Goal: Transaction & Acquisition: Book appointment/travel/reservation

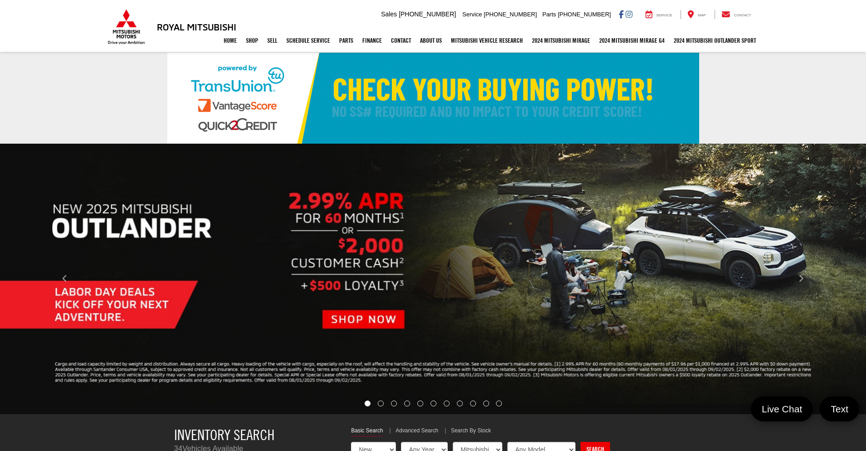
select select "Mitsubishi"
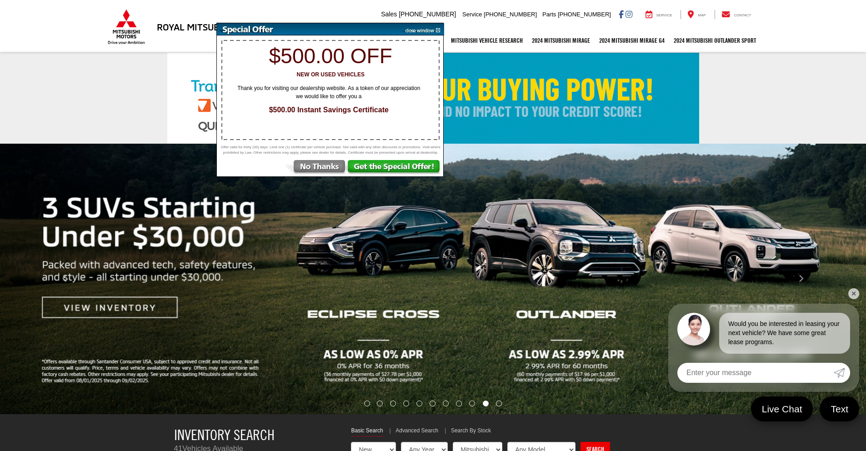
click at [307, 174] on img at bounding box center [315, 168] width 63 height 16
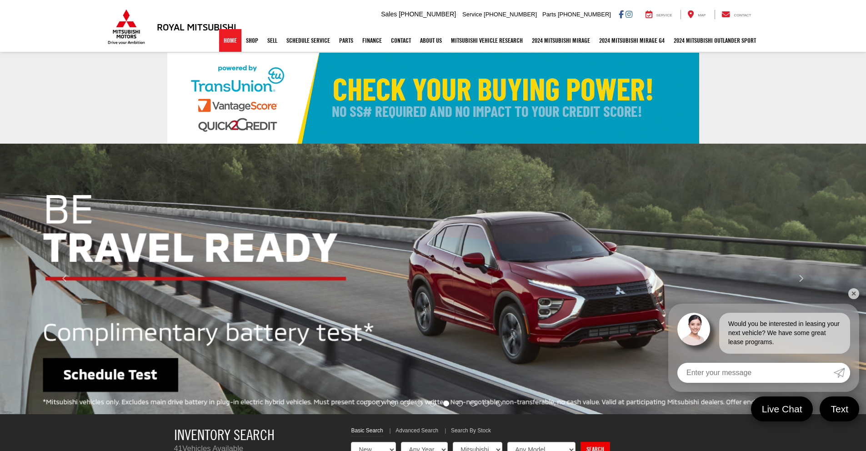
click at [225, 44] on link "Home" at bounding box center [230, 40] width 22 height 23
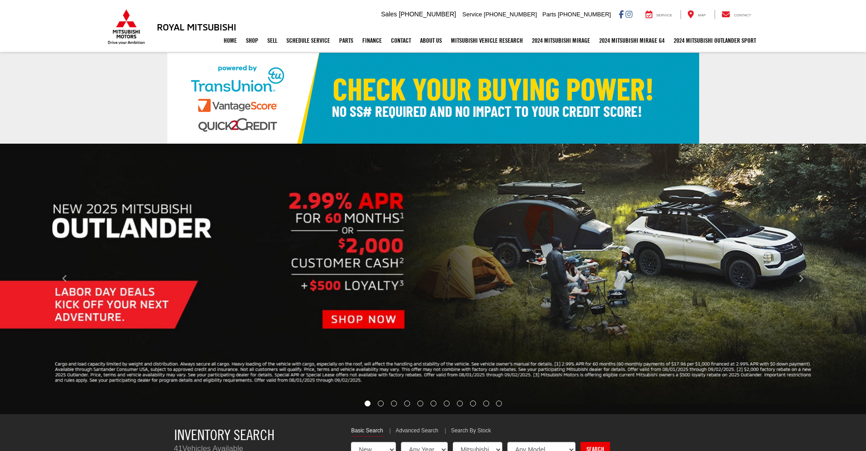
select select "Mitsubishi"
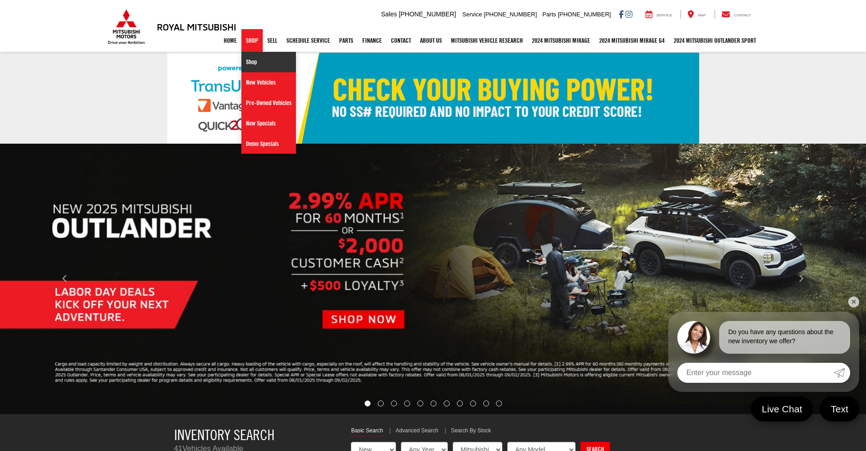
click at [249, 60] on link "Shop" at bounding box center [268, 62] width 55 height 20
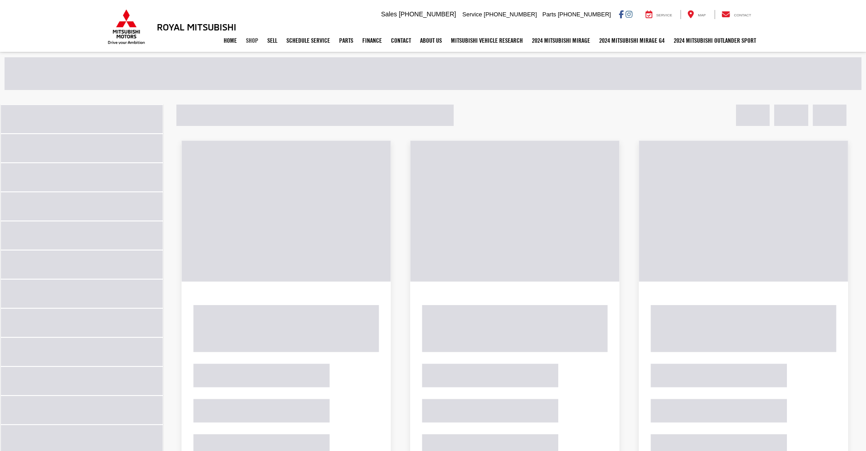
click at [242, 44] on link "Shop" at bounding box center [251, 40] width 21 height 23
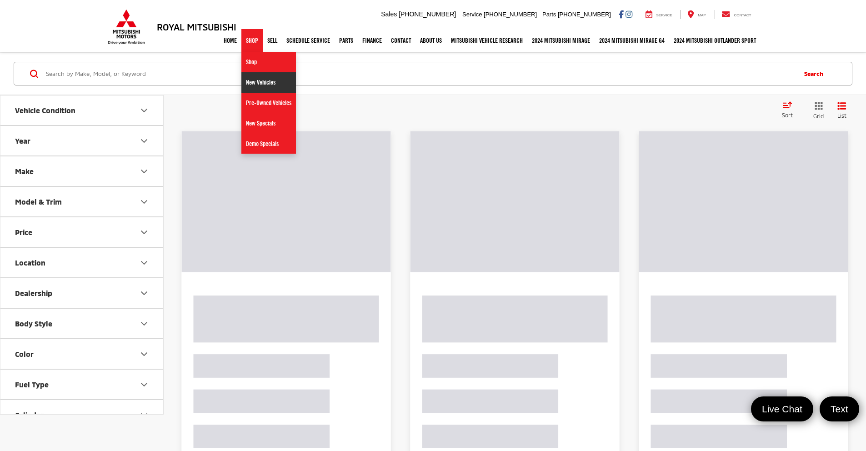
click at [250, 86] on link "New Vehicles" at bounding box center [268, 82] width 55 height 20
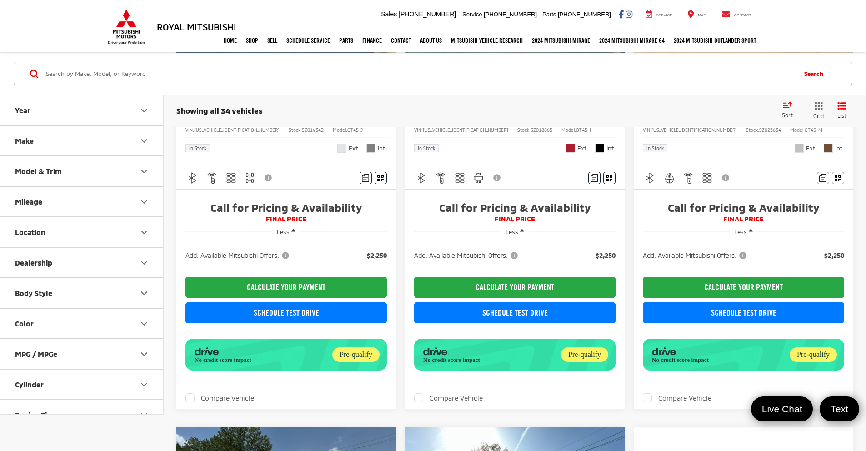
scroll to position [265, 0]
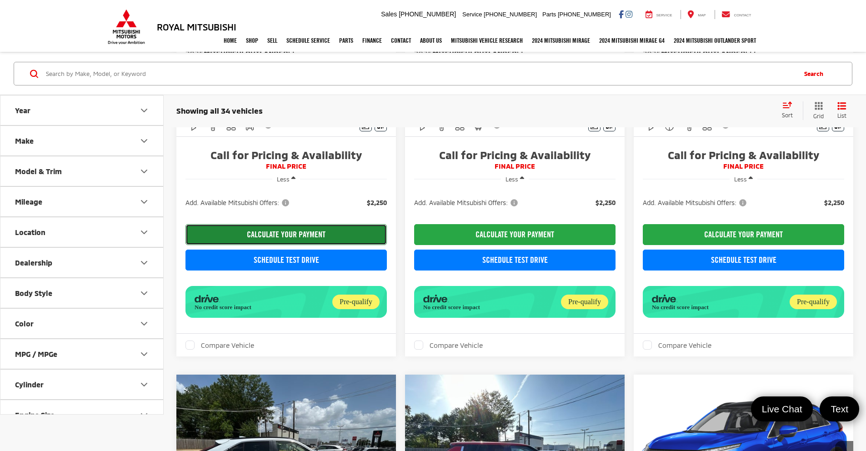
click at [279, 240] on button "CALCULATE YOUR PAYMENT" at bounding box center [285, 234] width 201 height 21
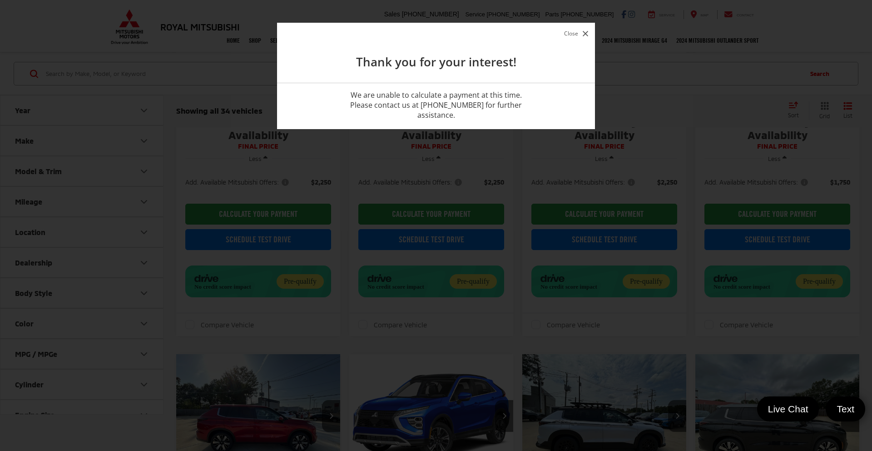
click at [570, 38] on button "Close" at bounding box center [576, 33] width 29 height 12
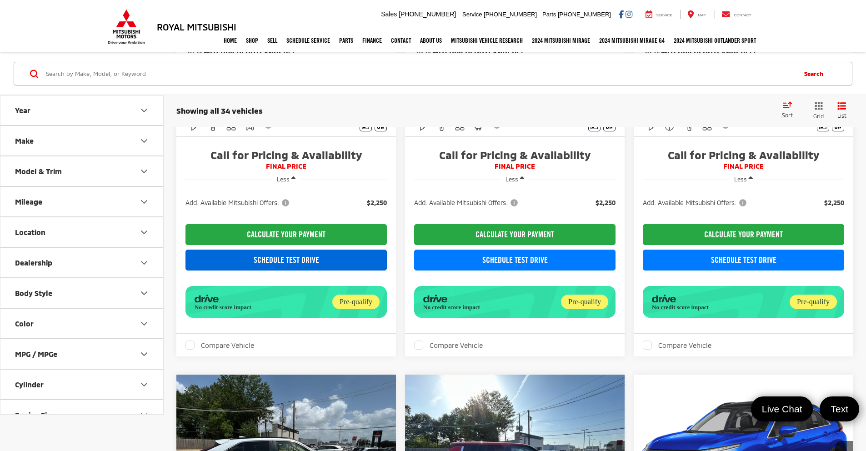
click at [303, 262] on link "Schedule Test Drive" at bounding box center [285, 259] width 201 height 21
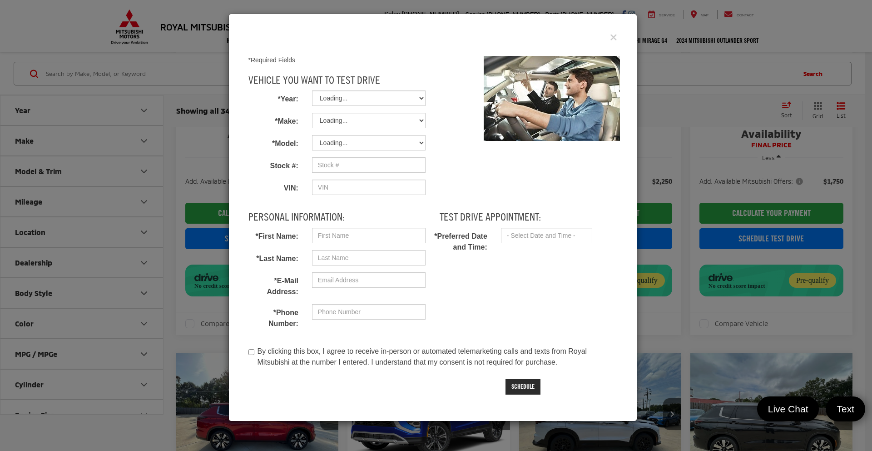
type input "SZ019342"
type input "[US_VEHICLE_IDENTIFICATION_NUMBER]"
select select "2025"
select select "Mitsubishi"
select select "Outlander"
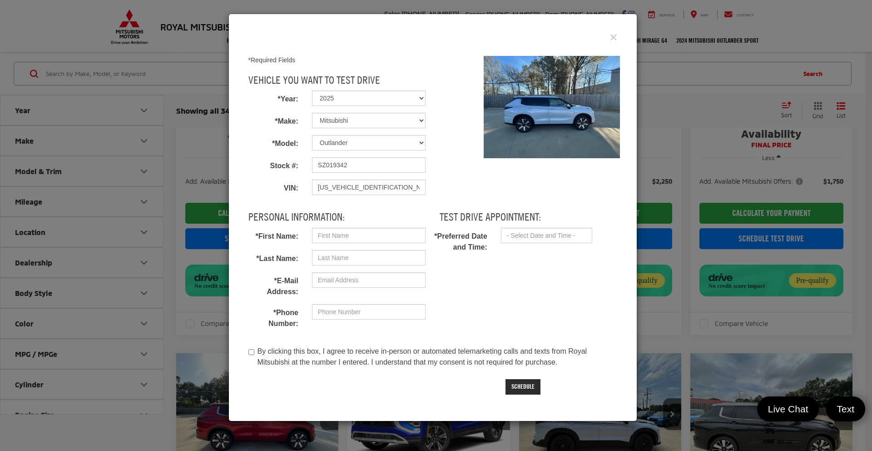
click at [609, 37] on div "Test Drive" at bounding box center [433, 38] width 383 height 22
click at [613, 41] on icon "Close" at bounding box center [613, 38] width 7 height 10
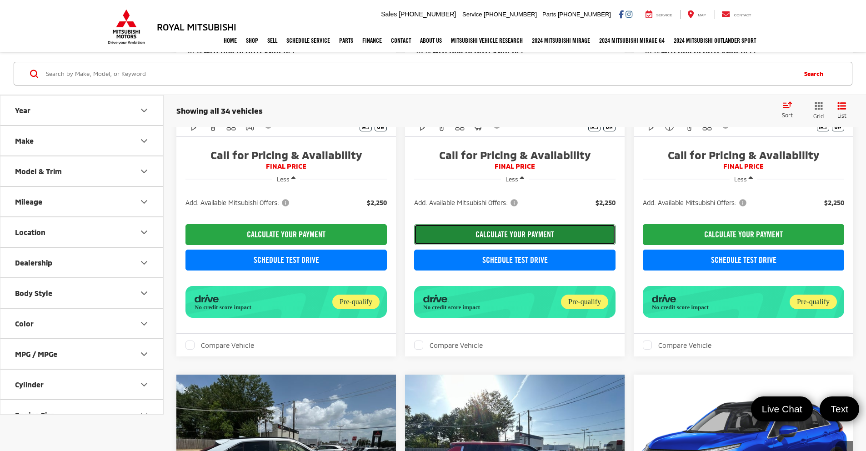
click at [447, 238] on button "CALCULATE YOUR PAYMENT" at bounding box center [514, 234] width 201 height 21
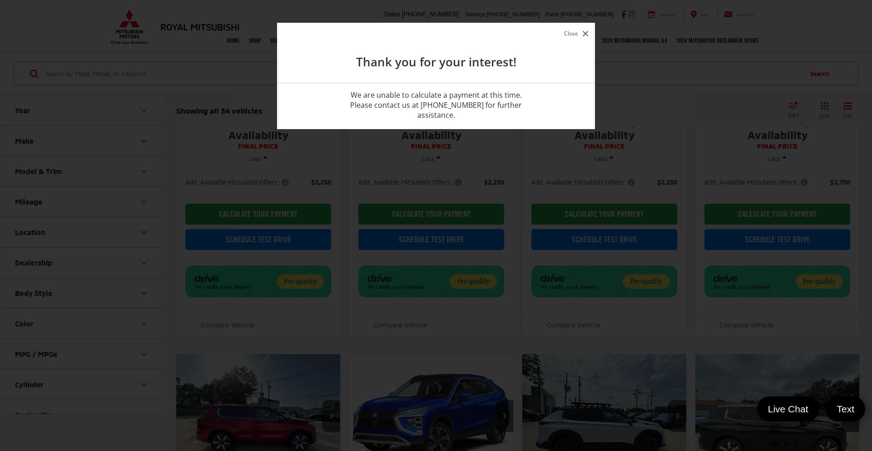
click at [578, 37] on button "Close" at bounding box center [576, 33] width 29 height 12
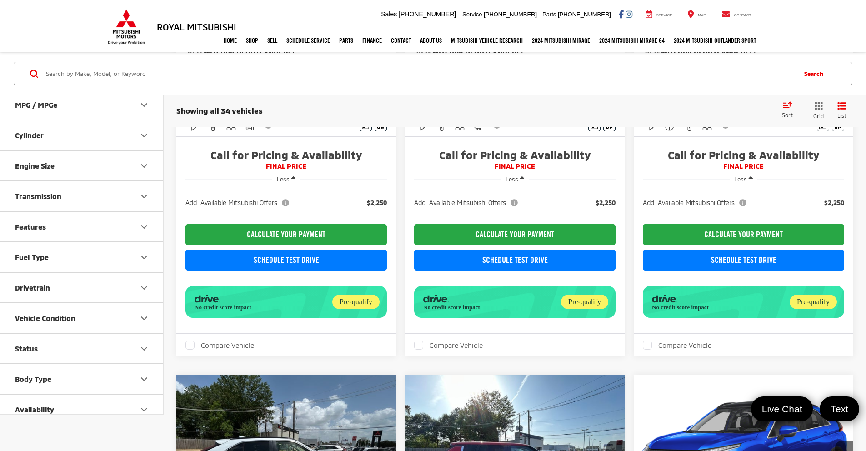
scroll to position [259, 0]
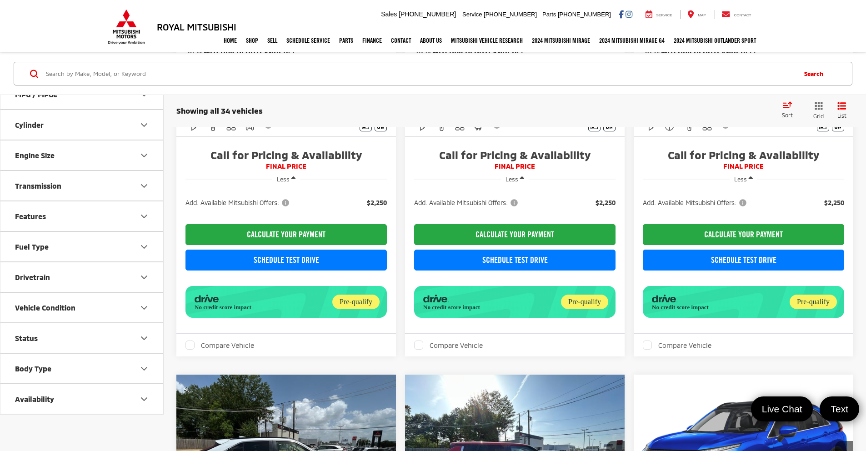
click at [121, 330] on button "Status" at bounding box center [82, 338] width 164 height 30
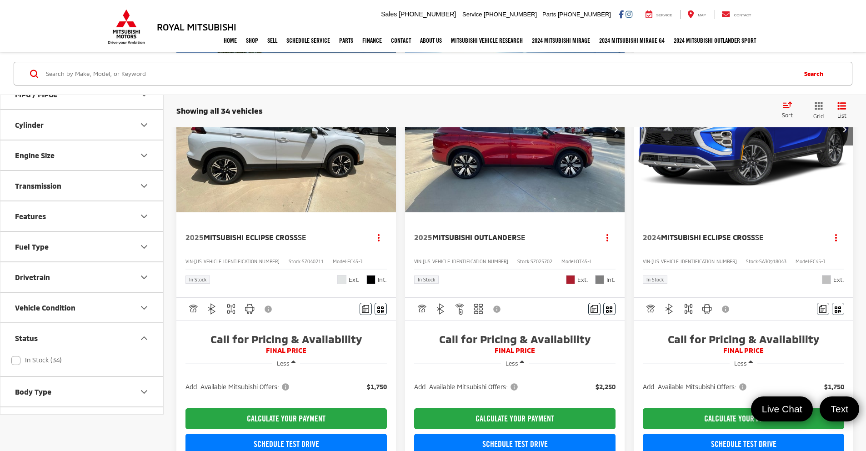
scroll to position [632, 0]
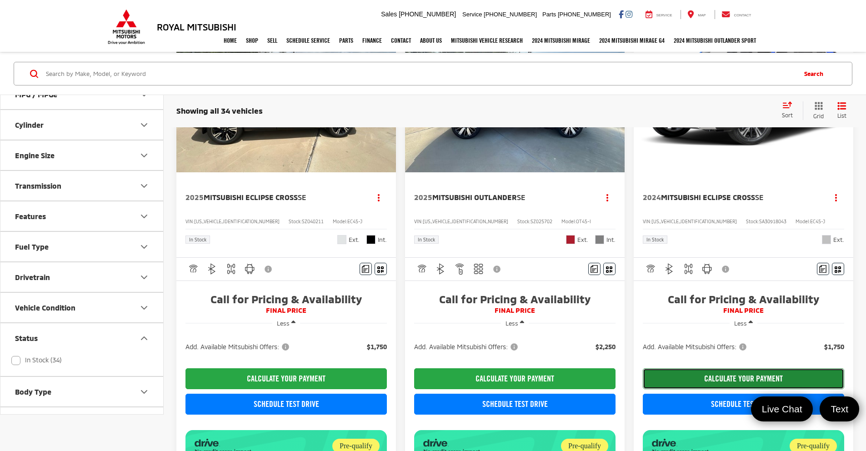
click at [642, 389] on button "CALCULATE YOUR PAYMENT" at bounding box center [742, 378] width 201 height 21
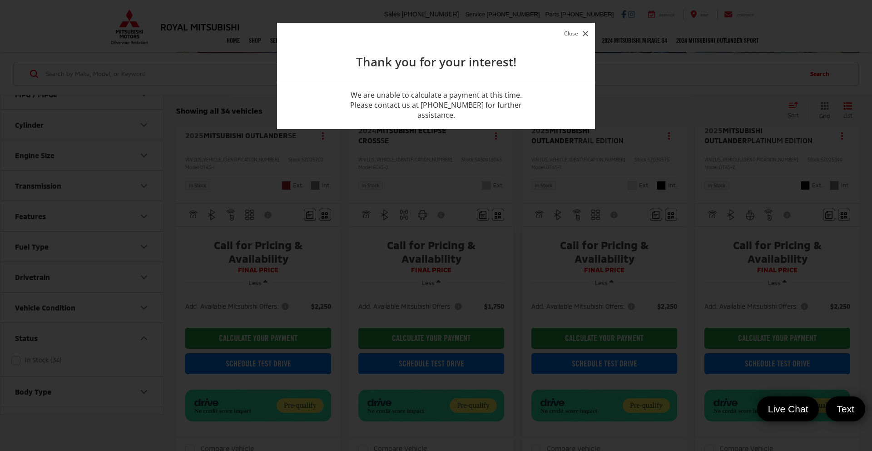
click at [569, 36] on button "Close" at bounding box center [576, 33] width 29 height 12
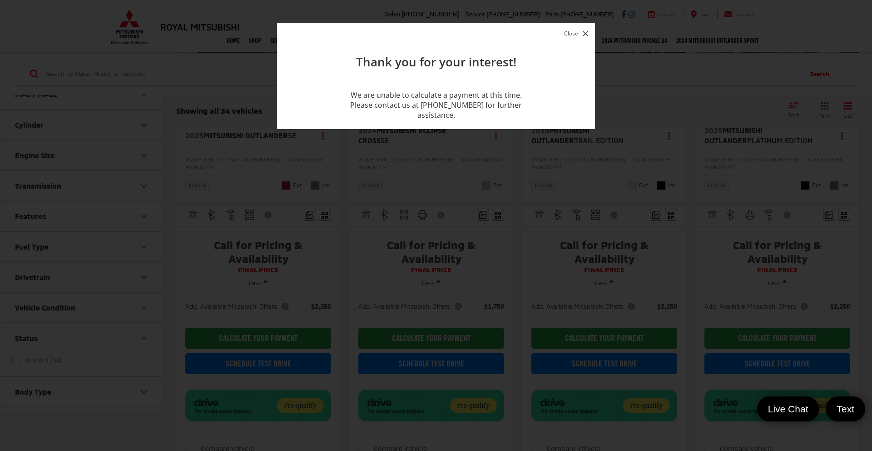
click at [573, 33] on button "Close" at bounding box center [576, 33] width 29 height 12
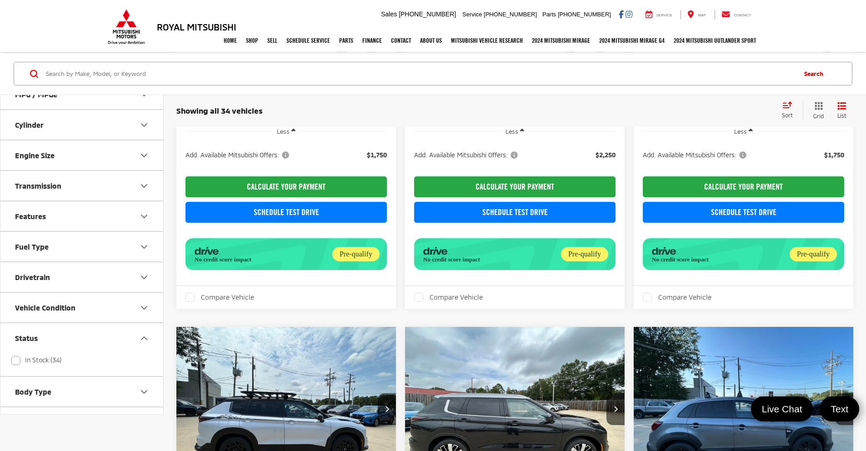
scroll to position [870, 0]
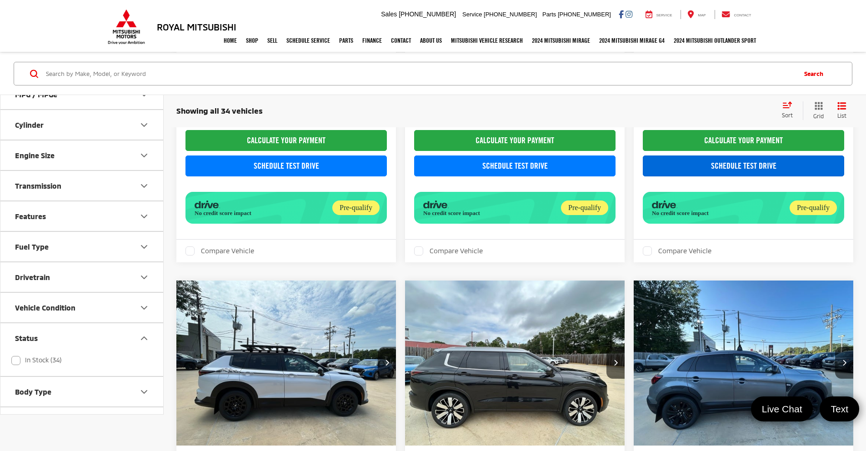
click at [642, 176] on link "Schedule Test Drive" at bounding box center [742, 165] width 201 height 21
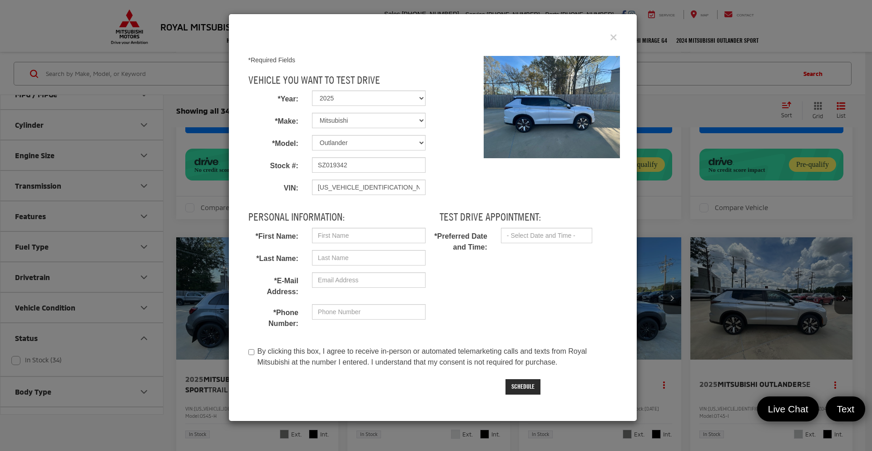
select select "2024"
select select "Eclipse Cross"
type input "SA30918043"
type input "[US_VEHICLE_IDENTIFICATION_NUMBER]"
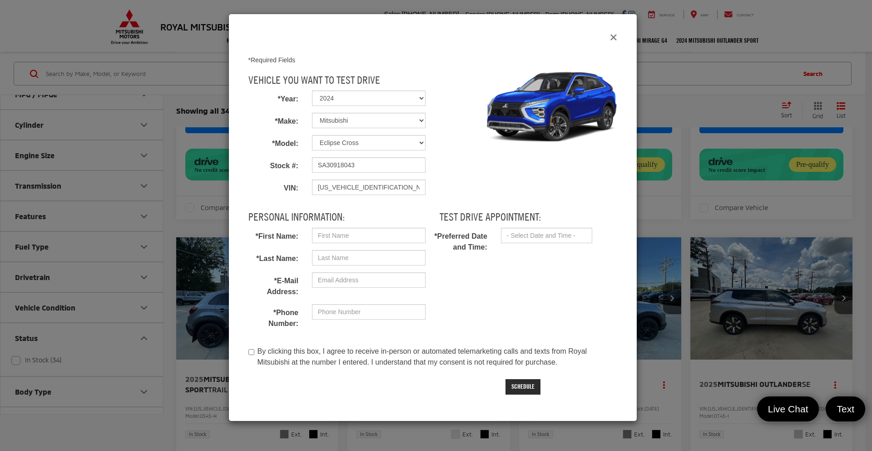
click at [615, 39] on icon "Close" at bounding box center [613, 38] width 7 height 10
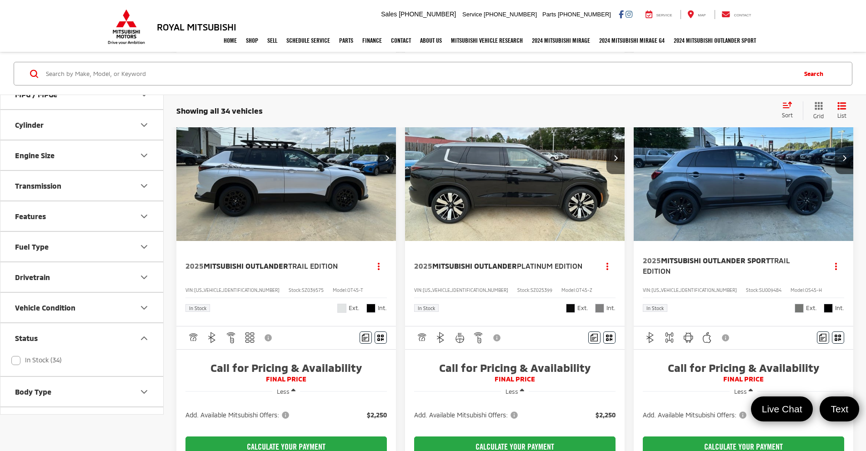
scroll to position [1318, 0]
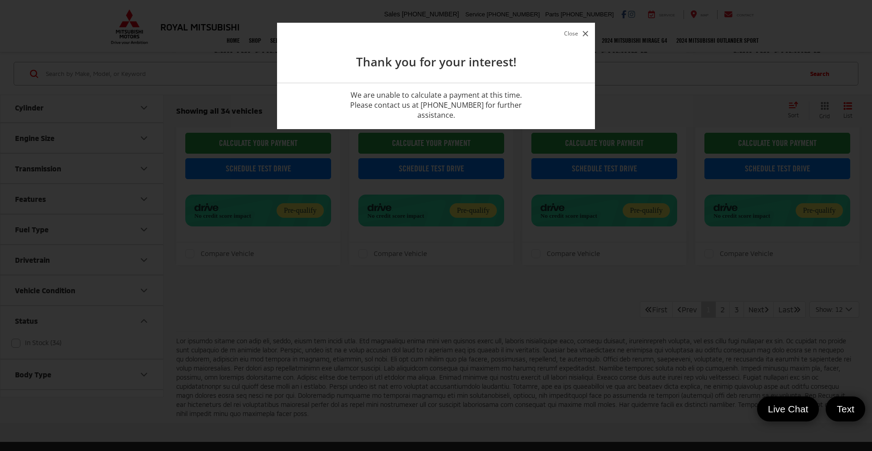
click at [578, 35] on button "Close" at bounding box center [576, 33] width 29 height 12
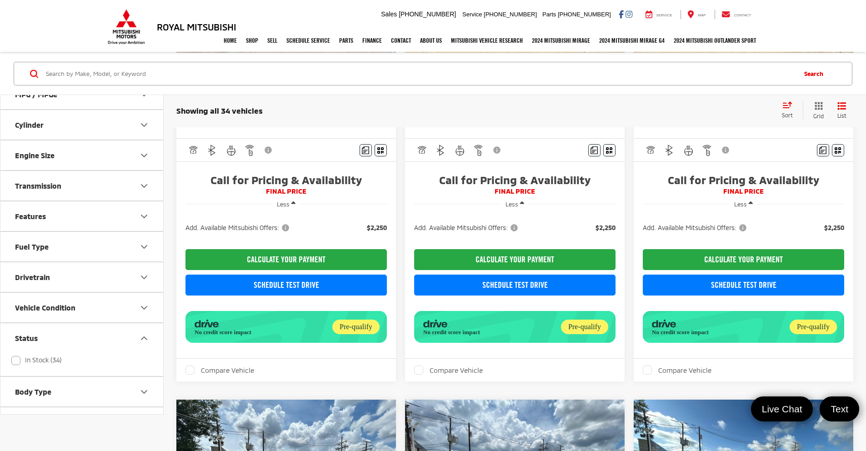
scroll to position [264, 0]
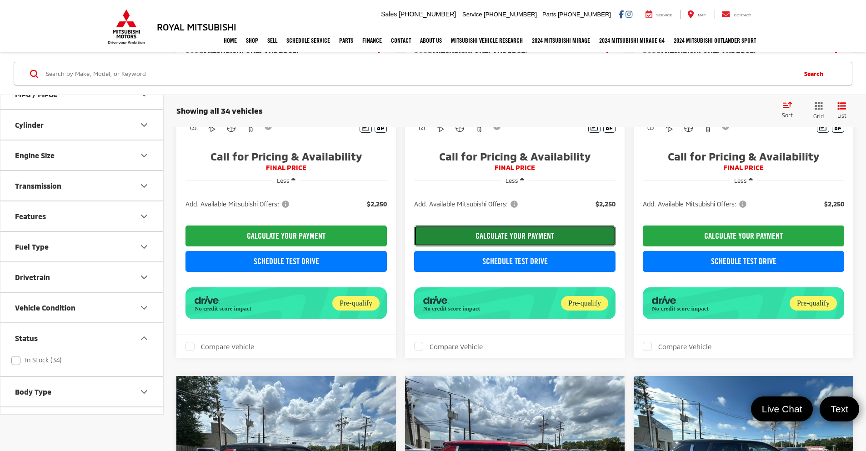
click at [461, 246] on button "CALCULATE YOUR PAYMENT" at bounding box center [514, 235] width 201 height 21
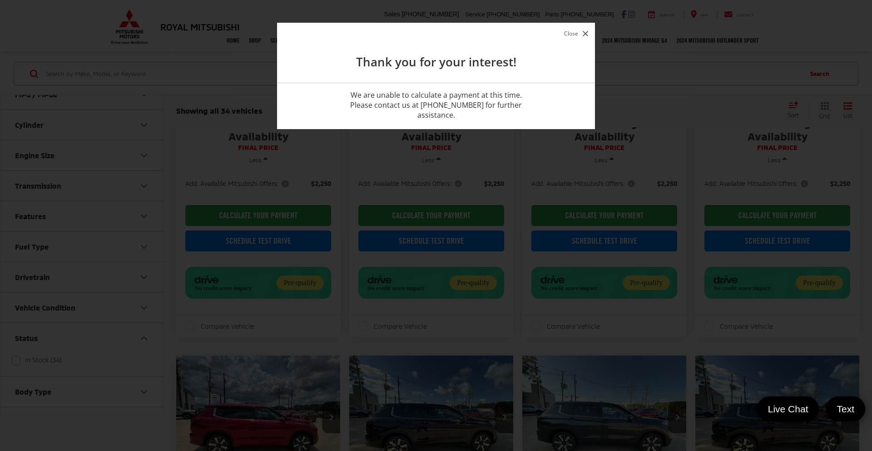
click at [579, 36] on button "Close" at bounding box center [576, 33] width 29 height 12
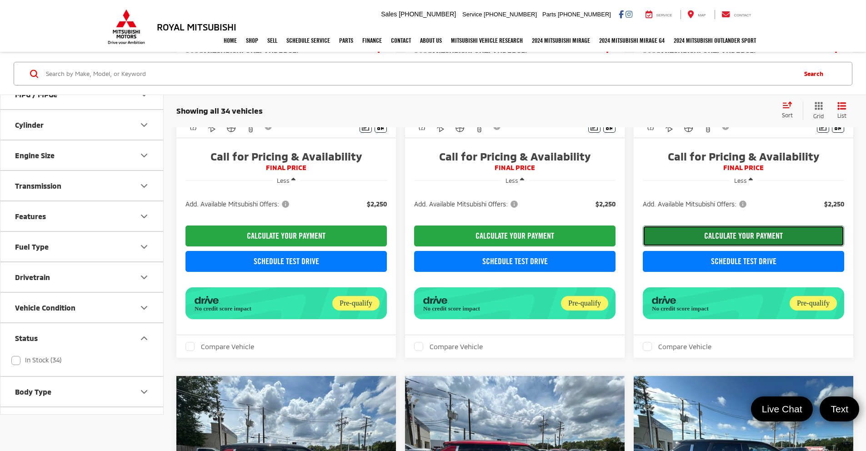
click at [642, 246] on button "CALCULATE YOUR PAYMENT" at bounding box center [742, 235] width 201 height 21
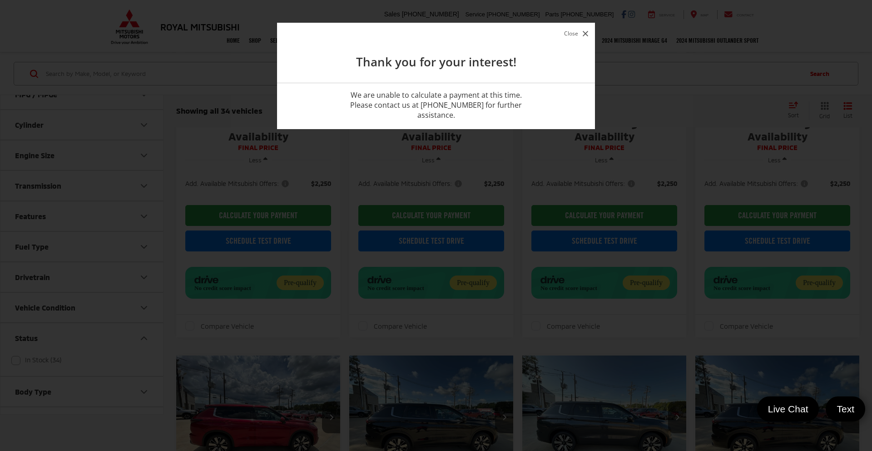
click at [572, 32] on button "Close" at bounding box center [576, 33] width 29 height 12
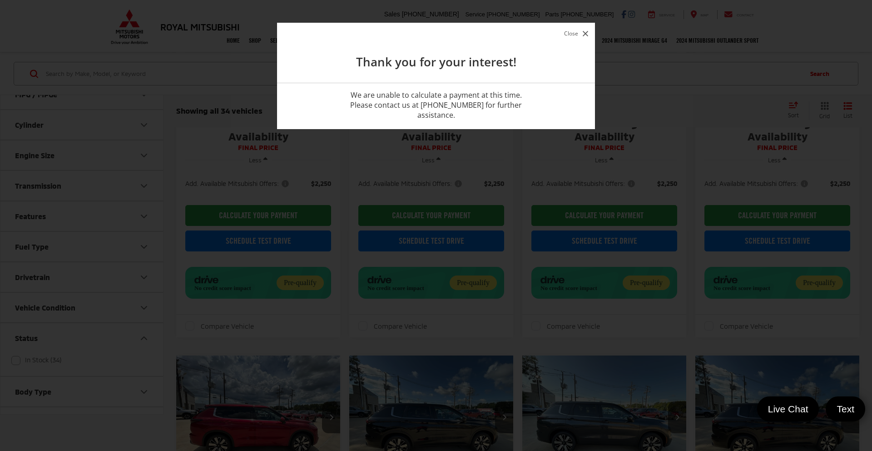
click at [578, 35] on button "Close" at bounding box center [576, 33] width 29 height 12
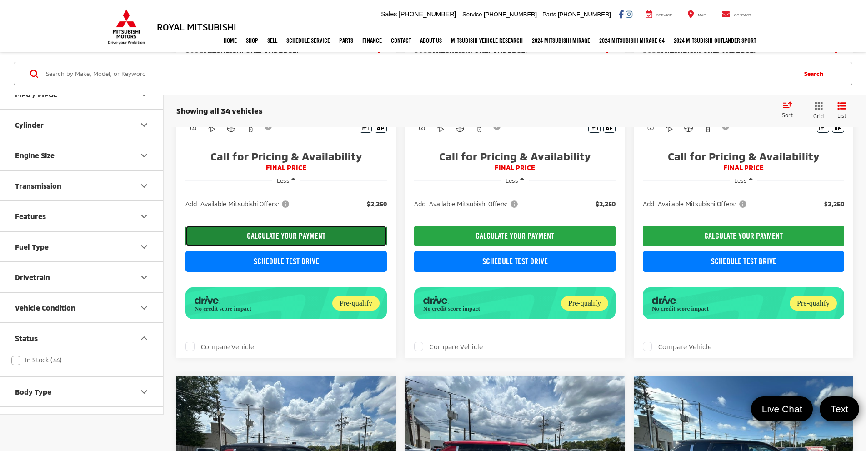
click at [277, 246] on button "CALCULATE YOUR PAYMENT" at bounding box center [285, 235] width 201 height 21
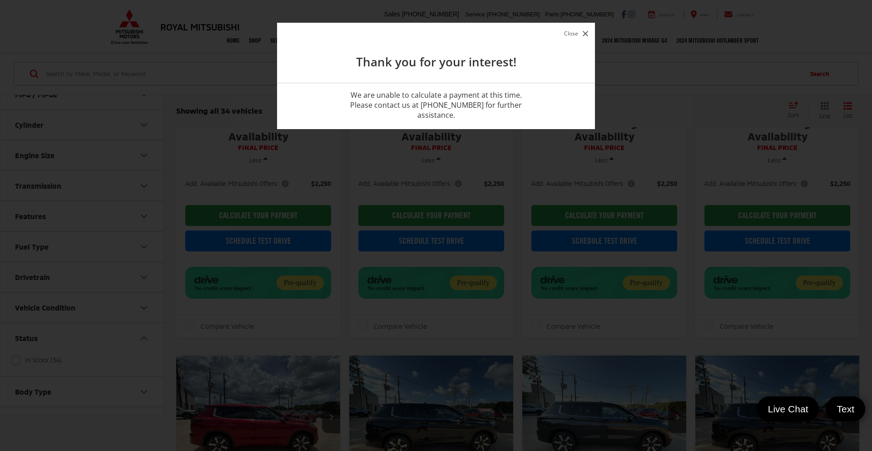
click at [567, 30] on button "Close" at bounding box center [576, 33] width 29 height 12
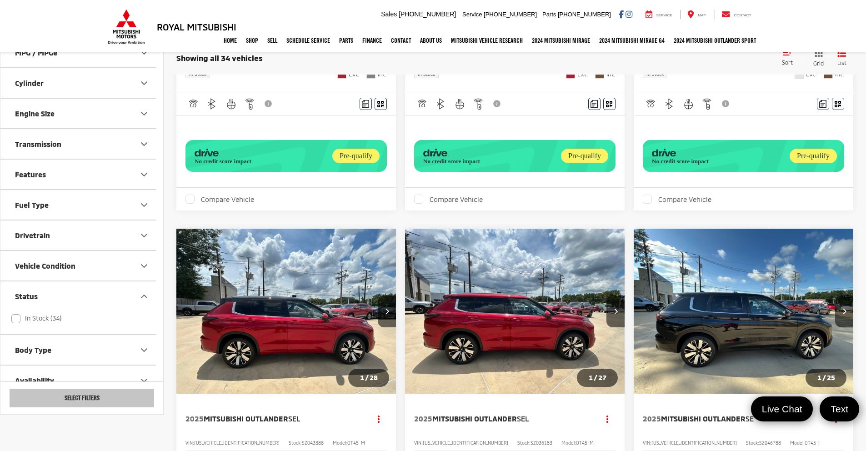
scroll to position [249, 0]
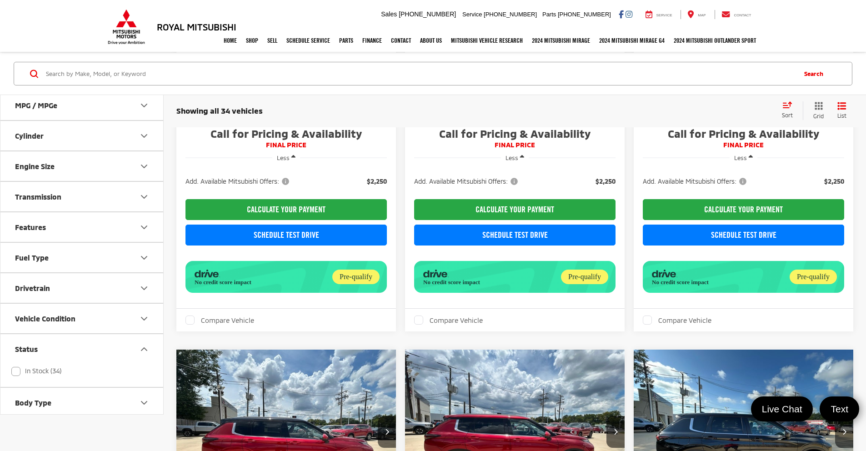
click at [121, 25] on img at bounding box center [126, 26] width 41 height 35
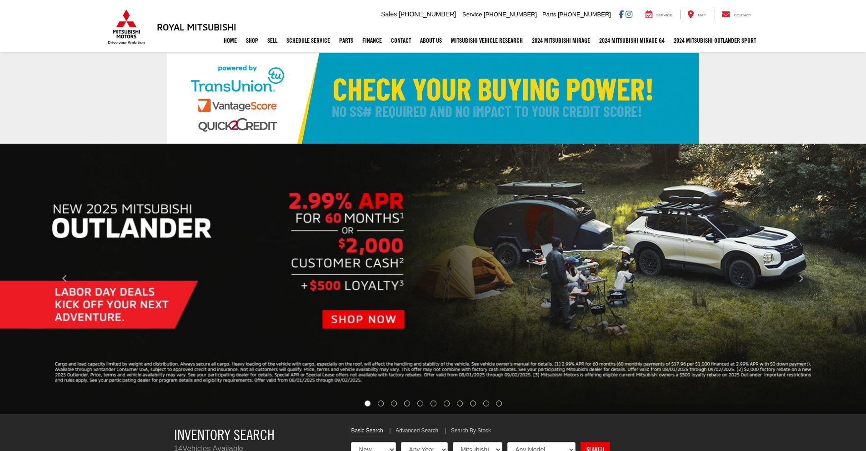
select select "Mitsubishi"
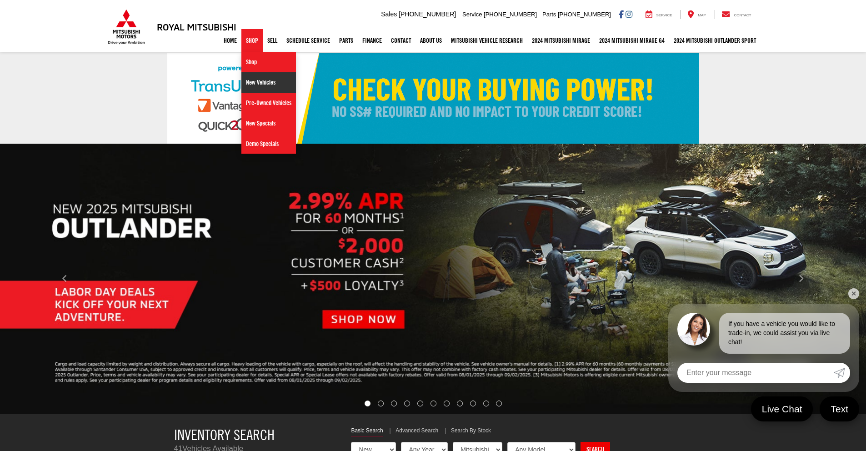
click at [250, 83] on link "New Vehicles" at bounding box center [268, 82] width 55 height 20
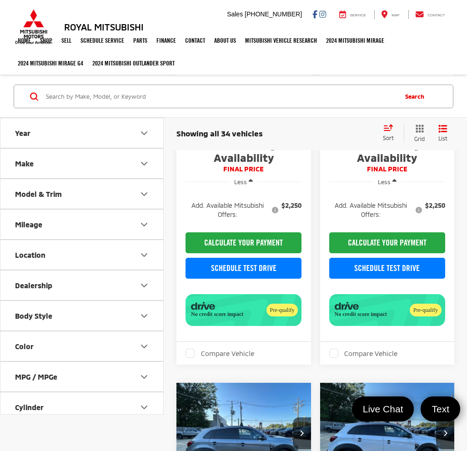
scroll to position [1661, 0]
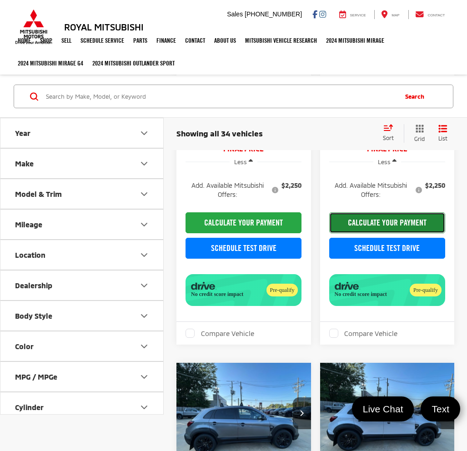
click at [356, 221] on button "CALCULATE YOUR PAYMENT" at bounding box center [387, 222] width 116 height 21
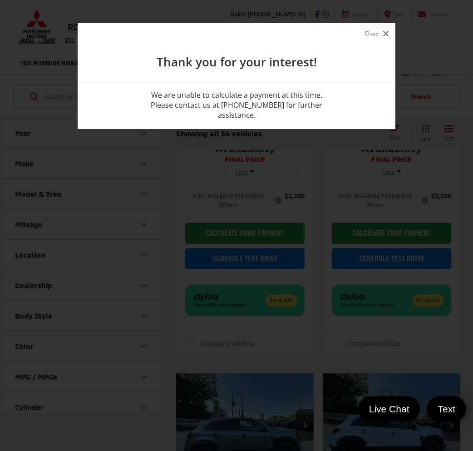
click at [371, 30] on button "Close" at bounding box center [377, 33] width 29 height 12
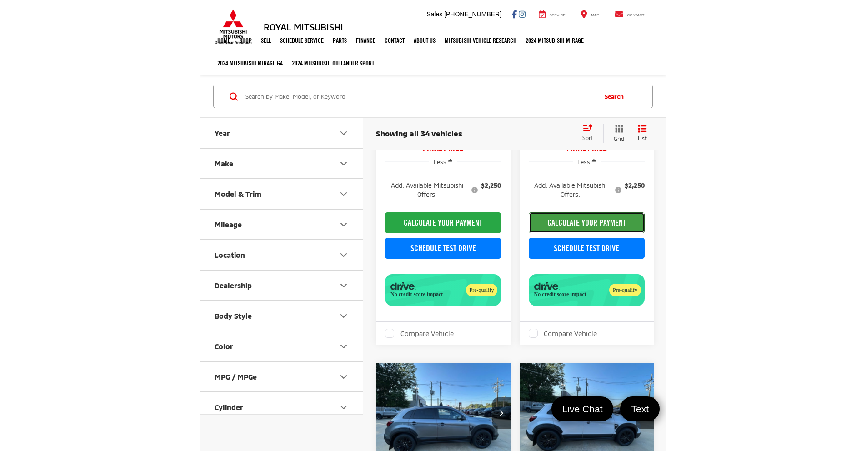
scroll to position [752, 0]
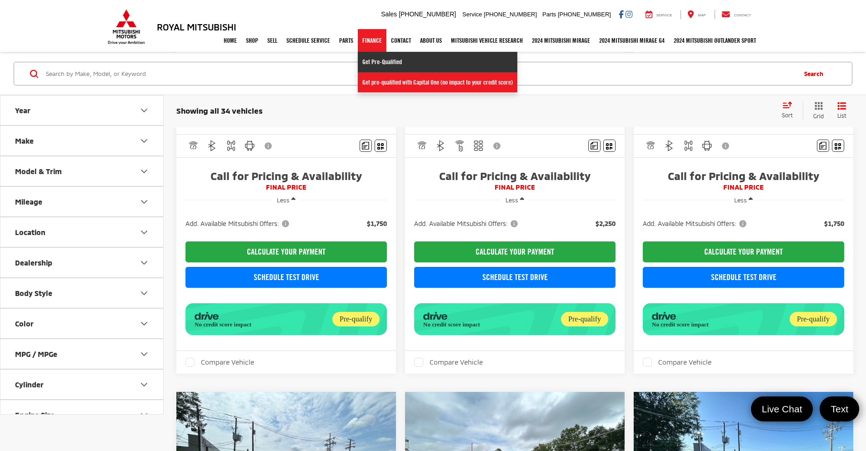
click at [363, 58] on link "Get Pre-Qualified" at bounding box center [437, 62] width 159 height 20
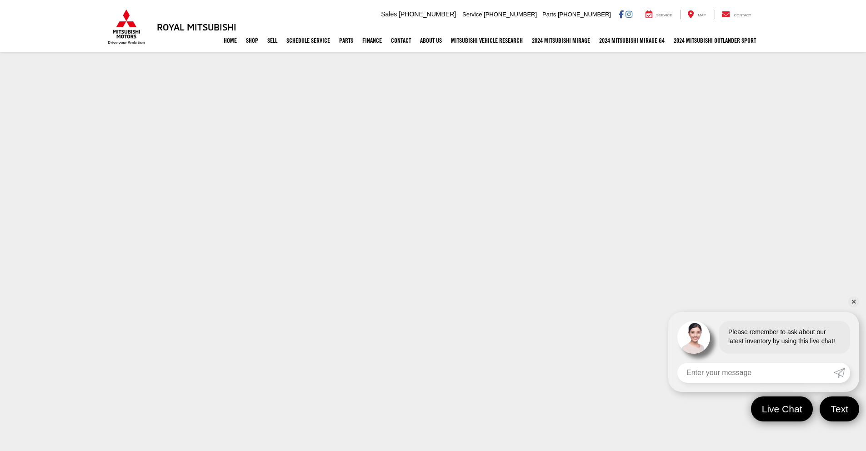
click at [851, 303] on link "✕" at bounding box center [853, 301] width 11 height 11
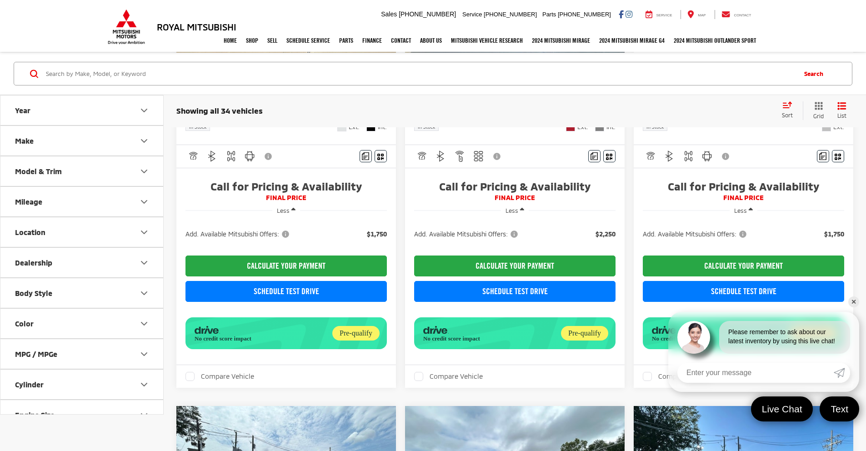
scroll to position [789, 0]
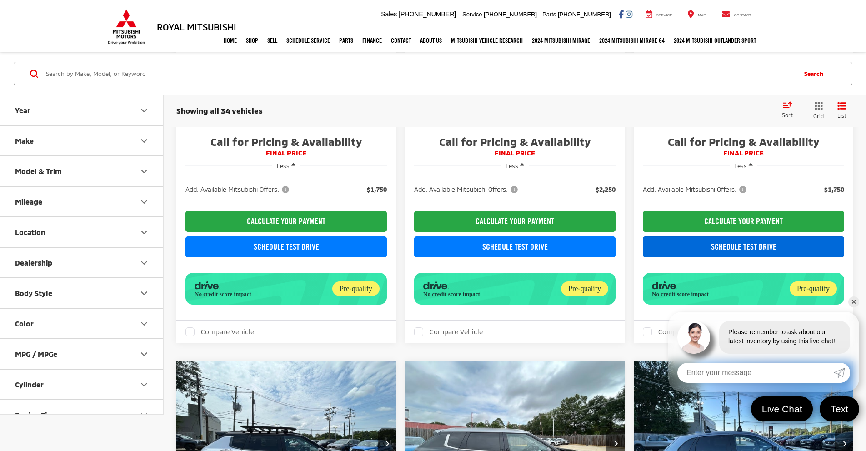
click at [642, 257] on link "Schedule Test Drive" at bounding box center [742, 246] width 201 height 21
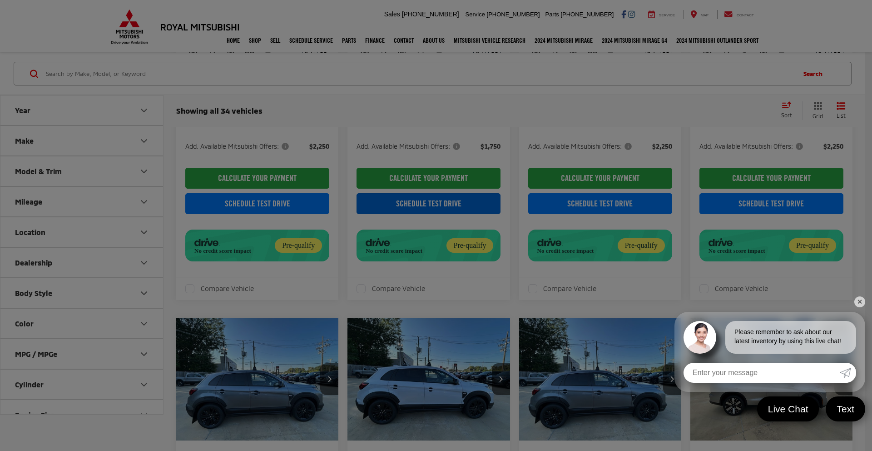
select select "Mitsubishi"
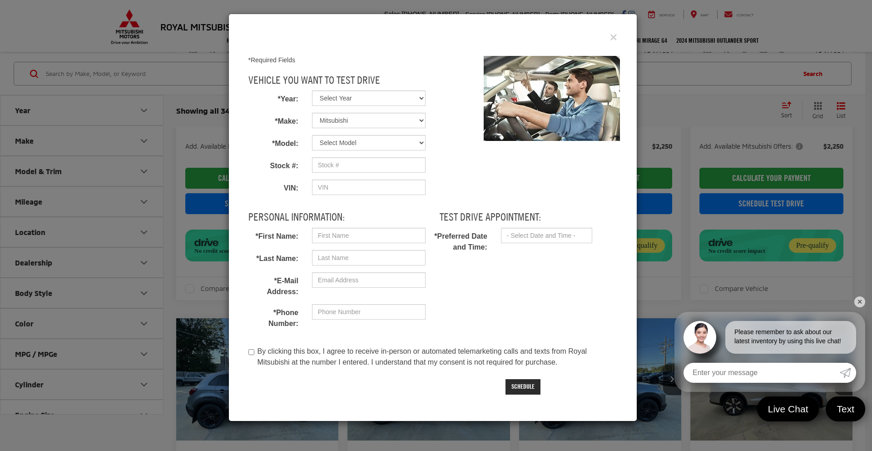
select select "2024"
select select "Eclipse Cross"
type input "SA30918043"
type input "[US_VEHICLE_IDENTIFICATION_NUMBER]"
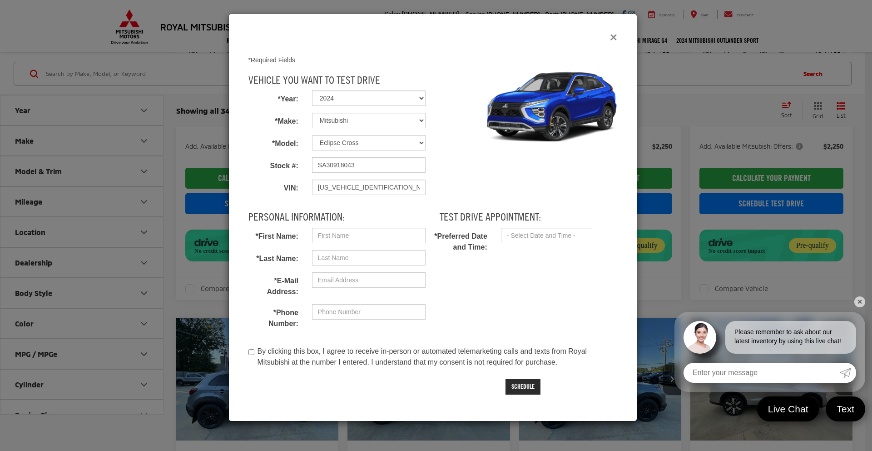
click at [615, 37] on icon "Close" at bounding box center [613, 38] width 7 height 10
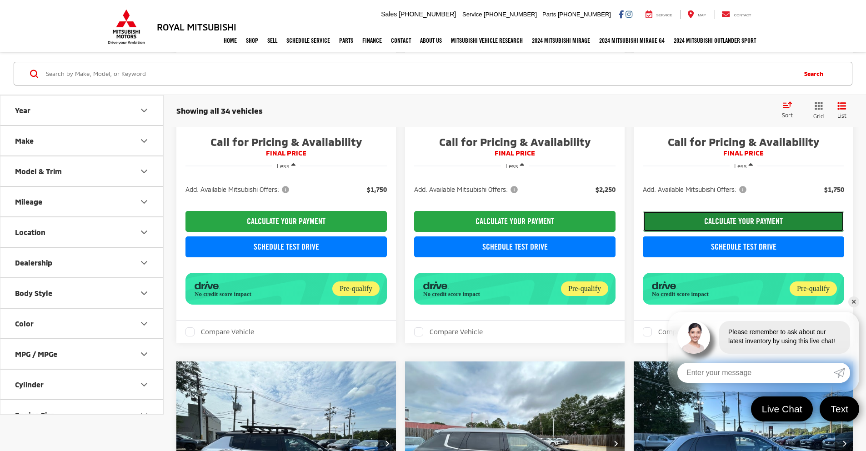
click at [642, 232] on button "CALCULATE YOUR PAYMENT" at bounding box center [742, 221] width 201 height 21
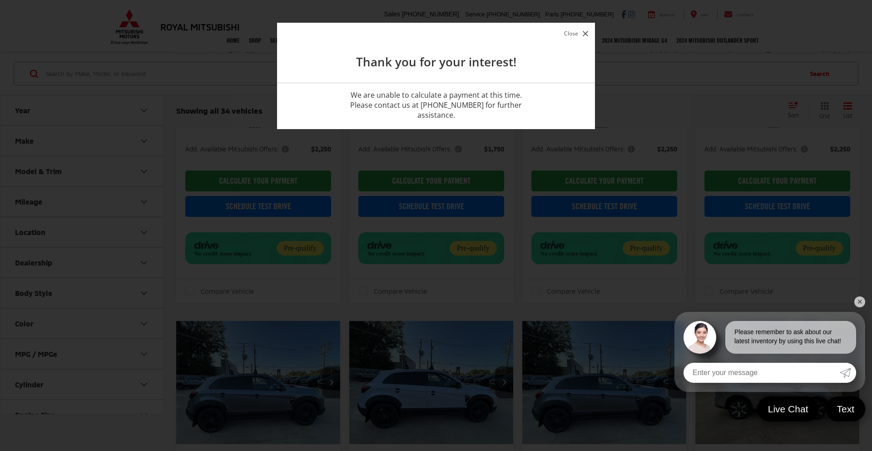
click at [574, 30] on button "Close" at bounding box center [576, 33] width 29 height 12
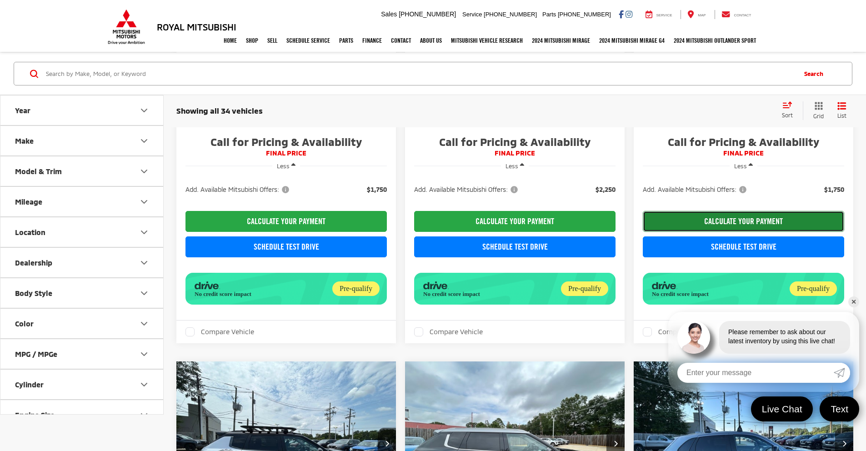
click at [642, 232] on button "CALCULATE YOUR PAYMENT" at bounding box center [742, 221] width 201 height 21
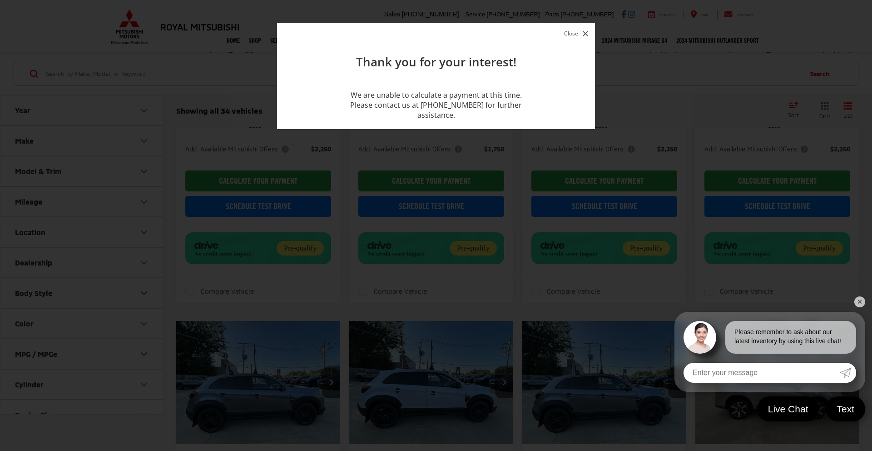
click at [567, 35] on button "Close" at bounding box center [576, 33] width 29 height 12
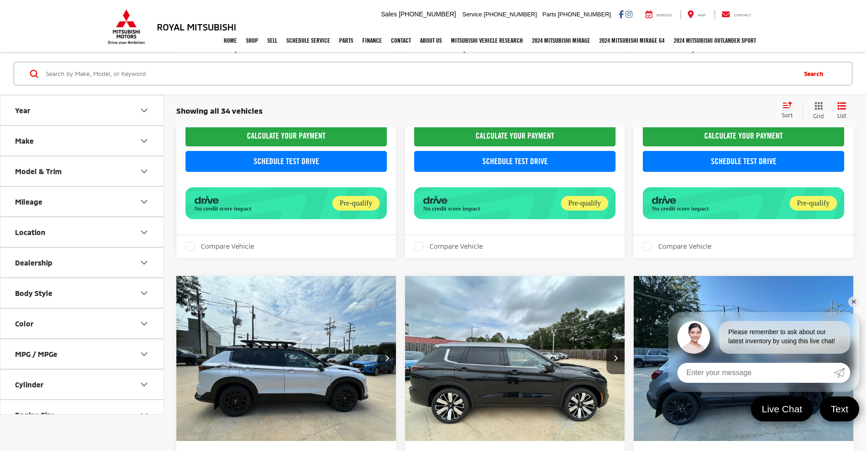
scroll to position [1449, 0]
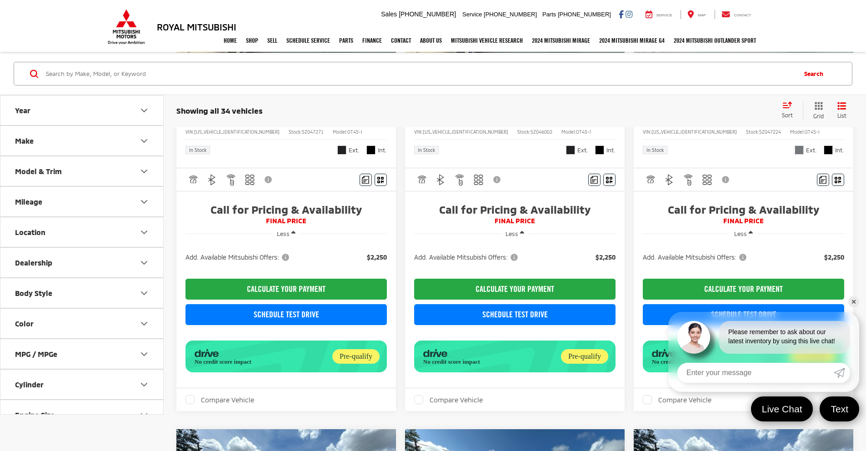
scroll to position [264, 0]
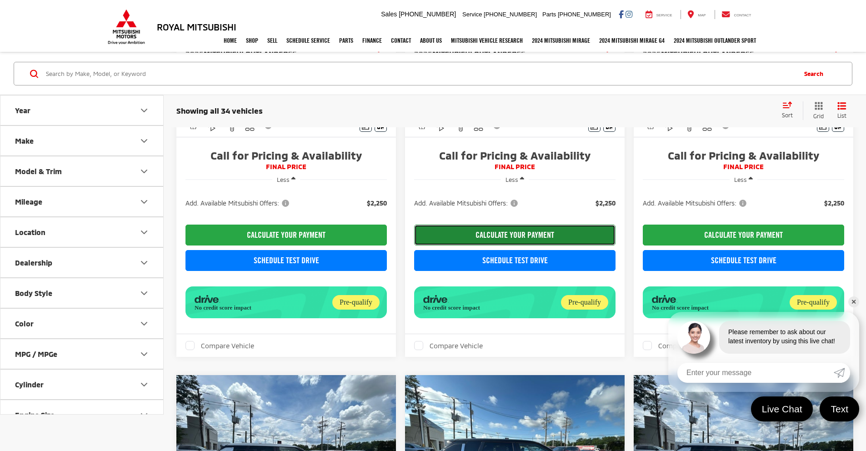
click at [448, 242] on button "CALCULATE YOUR PAYMENT" at bounding box center [514, 234] width 201 height 21
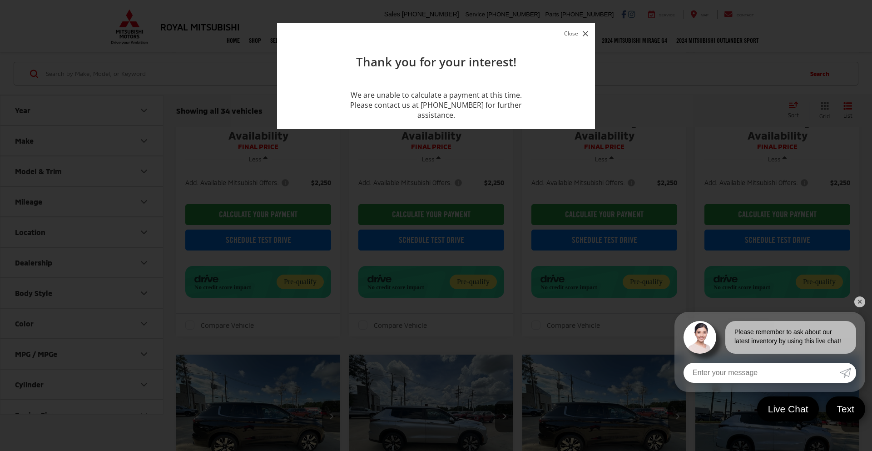
click at [570, 35] on button "Close" at bounding box center [576, 33] width 29 height 12
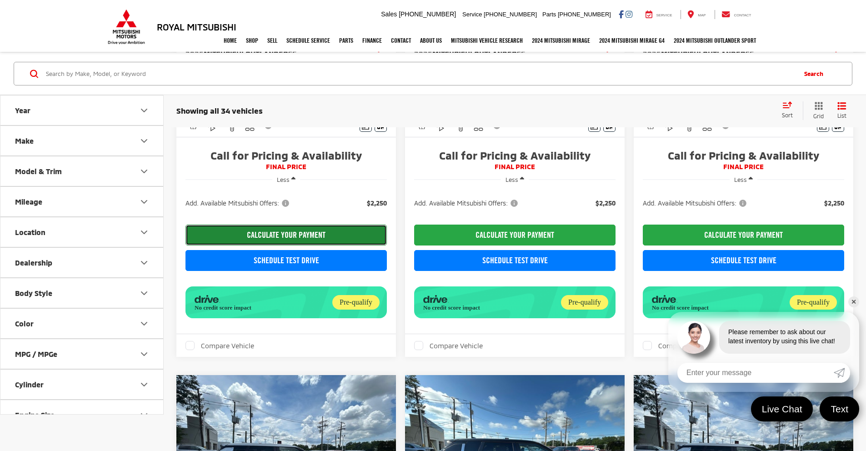
click at [264, 243] on button "CALCULATE YOUR PAYMENT" at bounding box center [285, 234] width 201 height 21
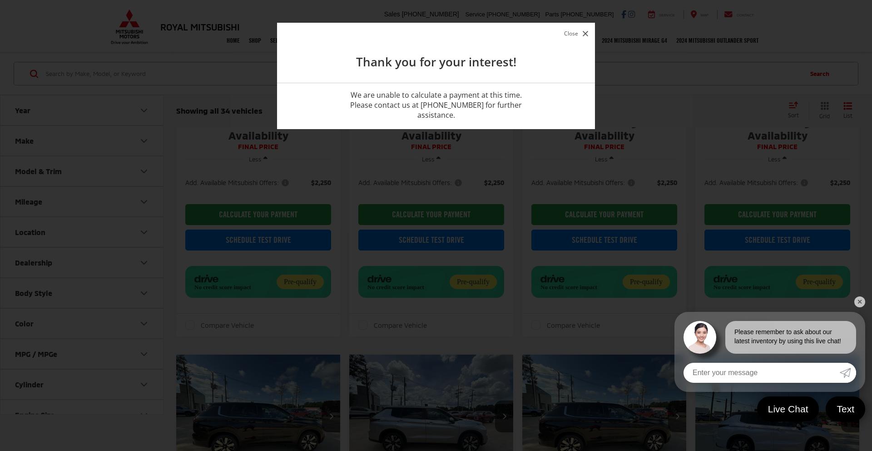
click at [554, 34] on header "Close Thank you for your interest!" at bounding box center [436, 53] width 318 height 60
click at [576, 33] on button "Close" at bounding box center [576, 33] width 29 height 12
